Goal: Task Accomplishment & Management: Use online tool/utility

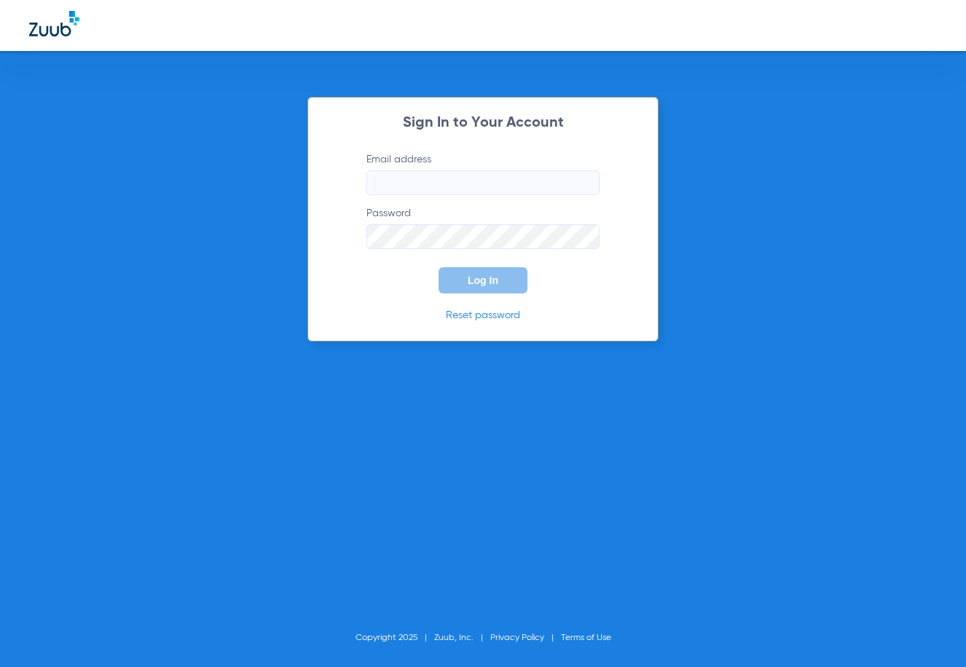
type input "[EMAIL_ADDRESS][DOMAIN_NAME]"
click at [509, 292] on button "Log In" at bounding box center [483, 280] width 89 height 26
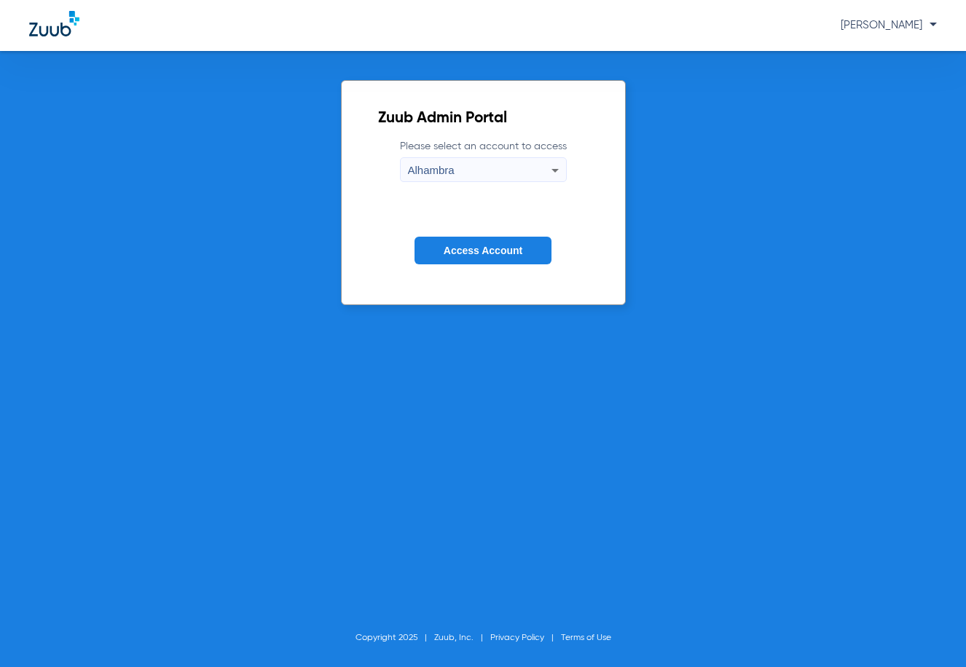
click at [518, 254] on span "Access Account" at bounding box center [483, 251] width 79 height 12
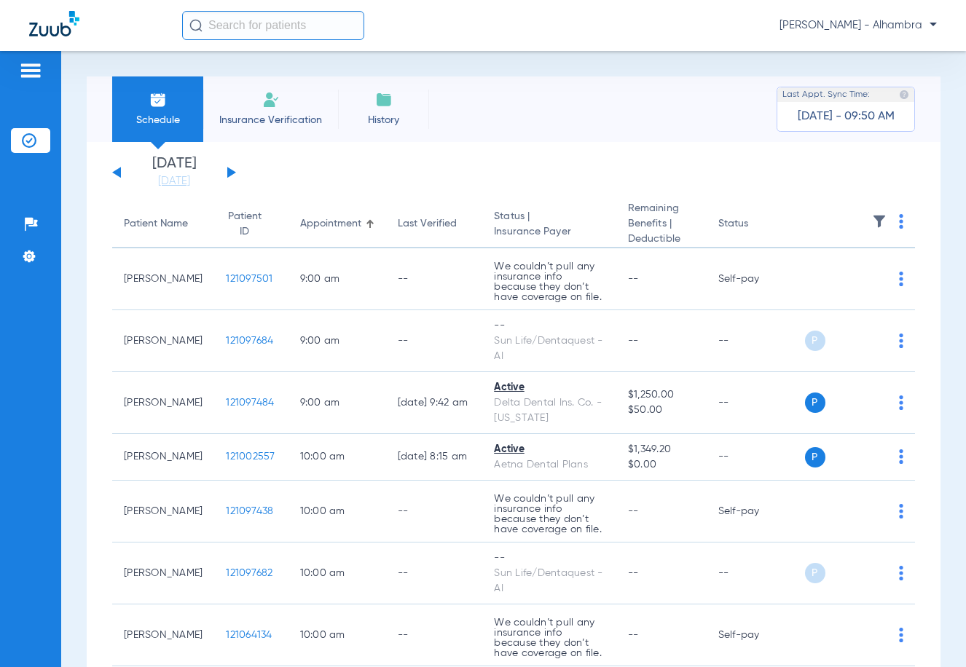
click at [31, 73] on img at bounding box center [30, 70] width 23 height 17
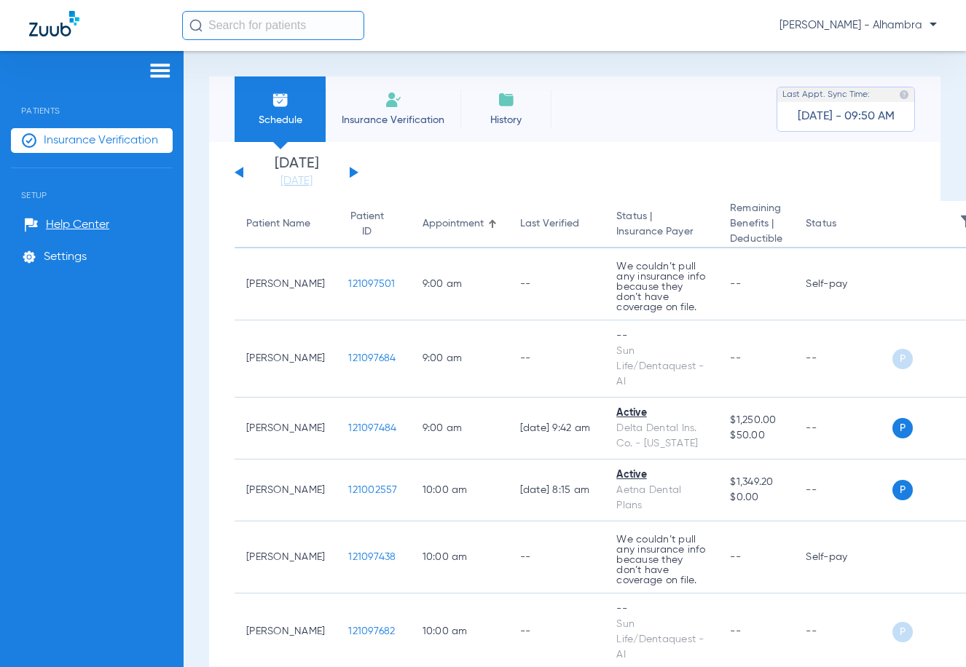
click at [337, 173] on li "[DATE] [DATE]" at bounding box center [296, 173] width 87 height 32
click at [358, 172] on app-single-date-navigator "[DATE] [DATE] [DATE] [DATE] [DATE] [DATE] [DATE] [DATE] [DATE] [DATE] [DATE] [D…" at bounding box center [575, 173] width 681 height 32
click at [350, 176] on button at bounding box center [354, 172] width 9 height 11
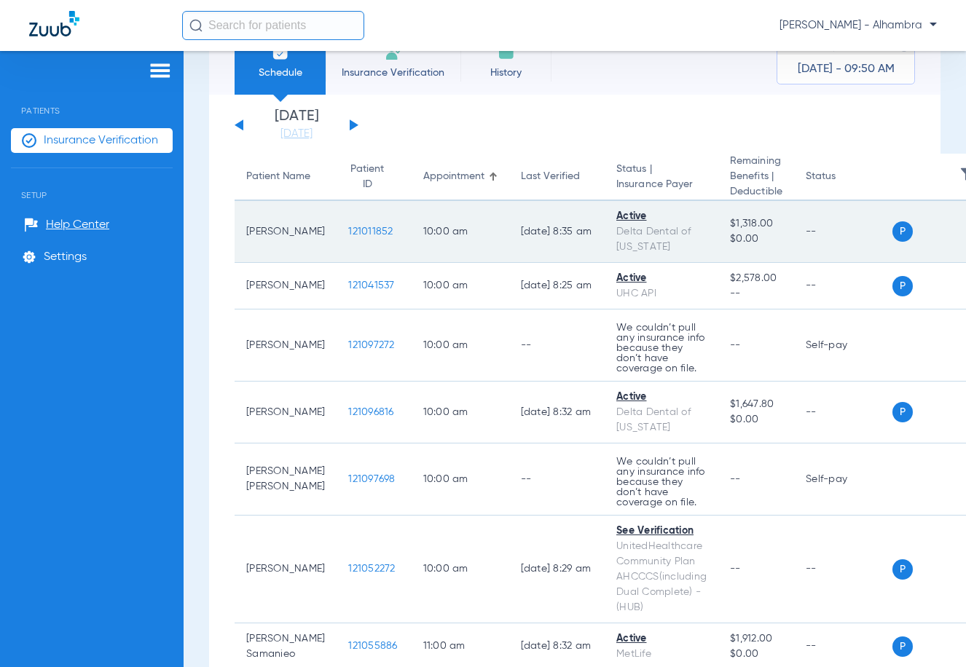
scroll to position [73, 0]
